Goal: Transaction & Acquisition: Purchase product/service

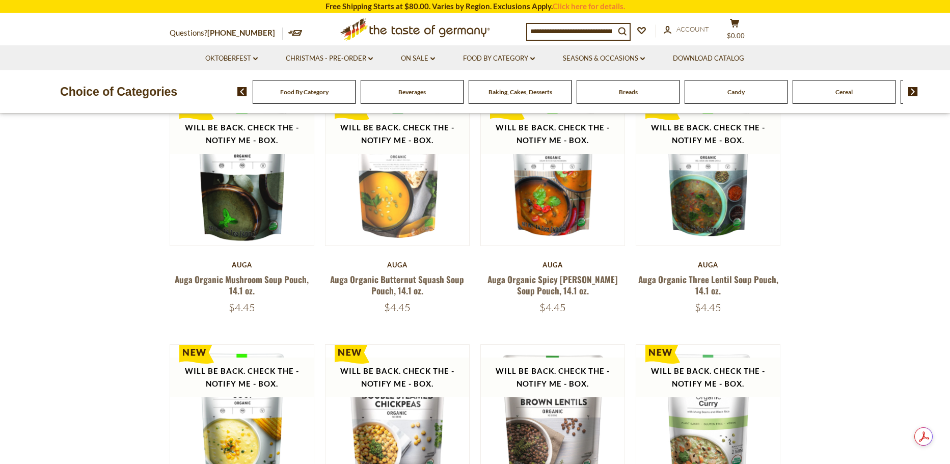
scroll to position [51, 0]
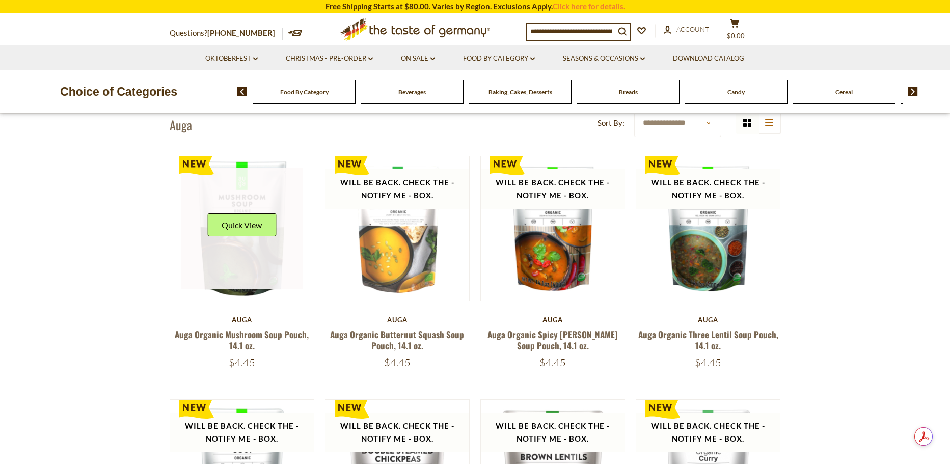
click at [238, 278] on link at bounding box center [241, 228] width 121 height 121
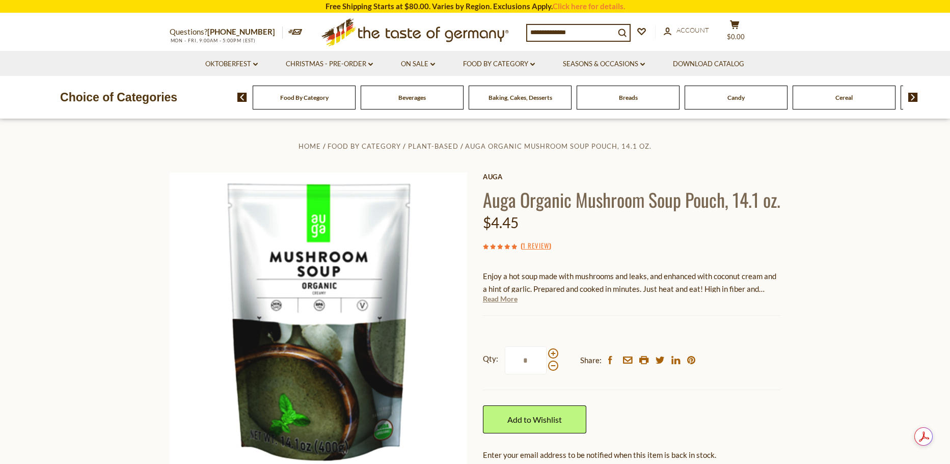
click at [511, 304] on link "Read More" at bounding box center [500, 299] width 35 height 10
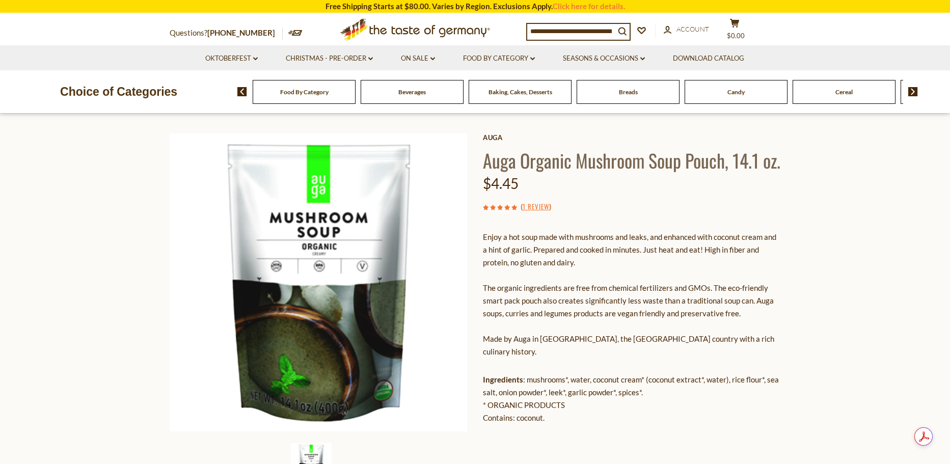
scroll to position [51, 0]
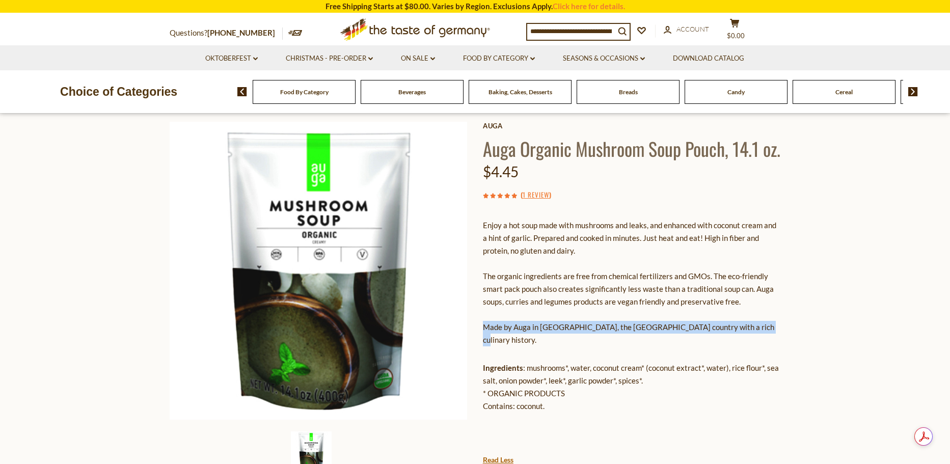
drag, startPoint x: 764, startPoint y: 351, endPoint x: 483, endPoint y: 351, distance: 281.1
click at [483, 346] on p "Enjoy a hot soup made with mushrooms and leaks, and enhanced with coconut cream…" at bounding box center [632, 282] width 298 height 127
copy p "Made by Auga in [GEOGRAPHIC_DATA], the [GEOGRAPHIC_DATA] country with a rich cu…"
